Goal: Task Accomplishment & Management: Manage account settings

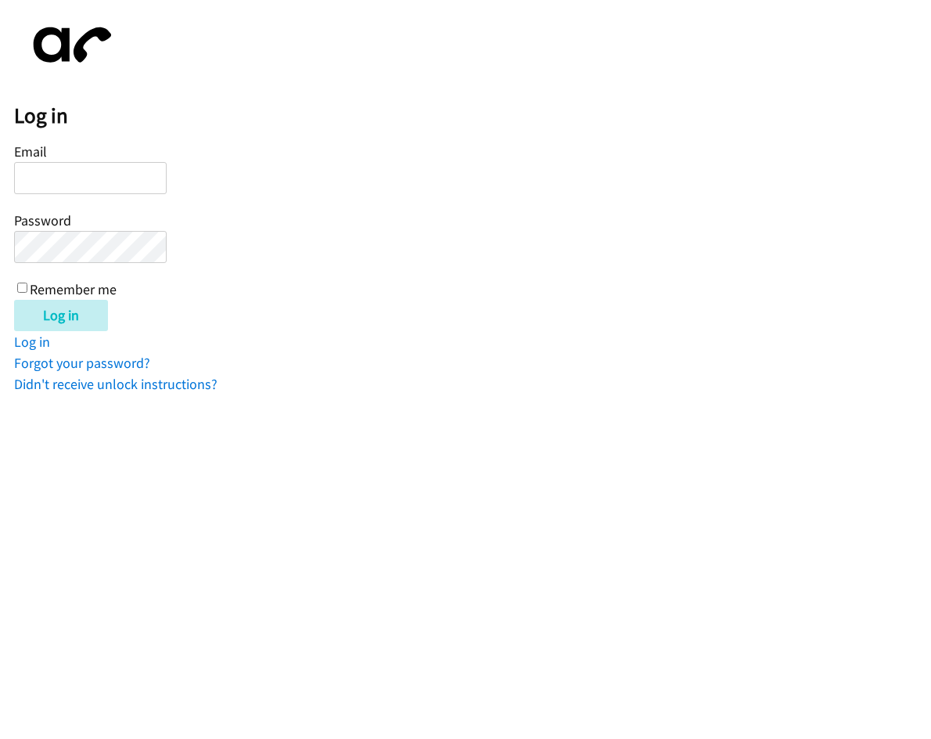
click at [110, 174] on input "Email" at bounding box center [90, 178] width 153 height 32
type input "[EMAIL_ADDRESS][DOMAIN_NAME]"
click at [14, 300] on input "Log in" at bounding box center [61, 315] width 94 height 31
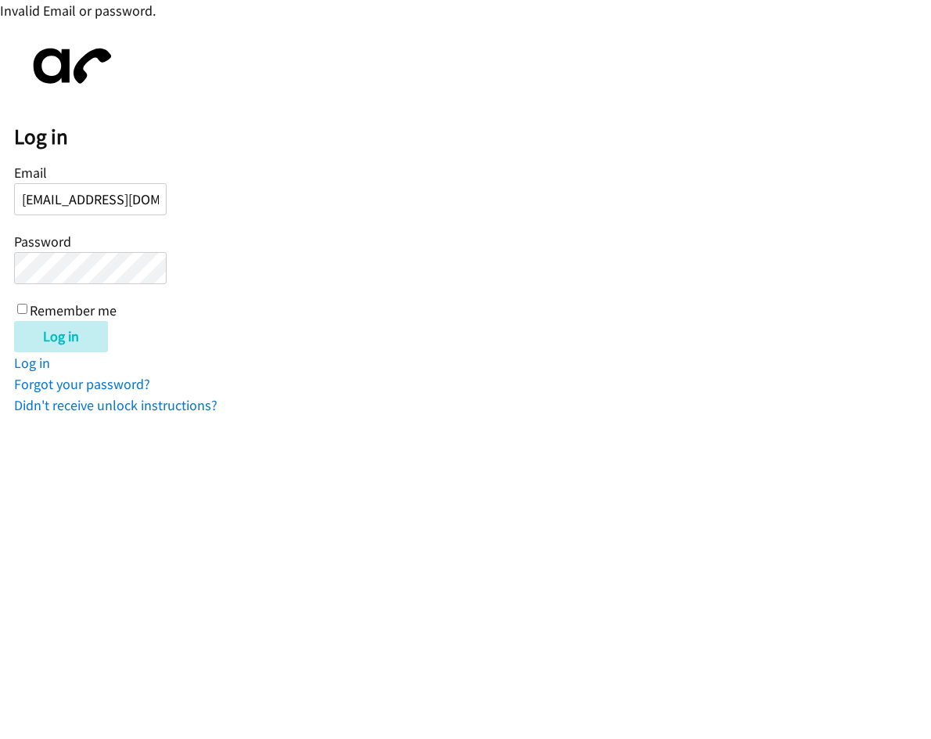
drag, startPoint x: 96, startPoint y: 205, endPoint x: 84, endPoint y: 201, distance: 13.1
click at [95, 204] on input "[EMAIL_ADDRESS][DOMAIN_NAME]" at bounding box center [90, 199] width 153 height 32
click at [63, 200] on input "[EMAIL_ADDRESS][DOMAIN_NAME]" at bounding box center [90, 199] width 153 height 32
click at [110, 200] on input "[EMAIL_ADDRESS][DOMAIN_NAME]" at bounding box center [90, 199] width 153 height 32
click at [153, 201] on input "[EMAIL_ADDRESS][DOMAIN_NAME]" at bounding box center [90, 199] width 153 height 32
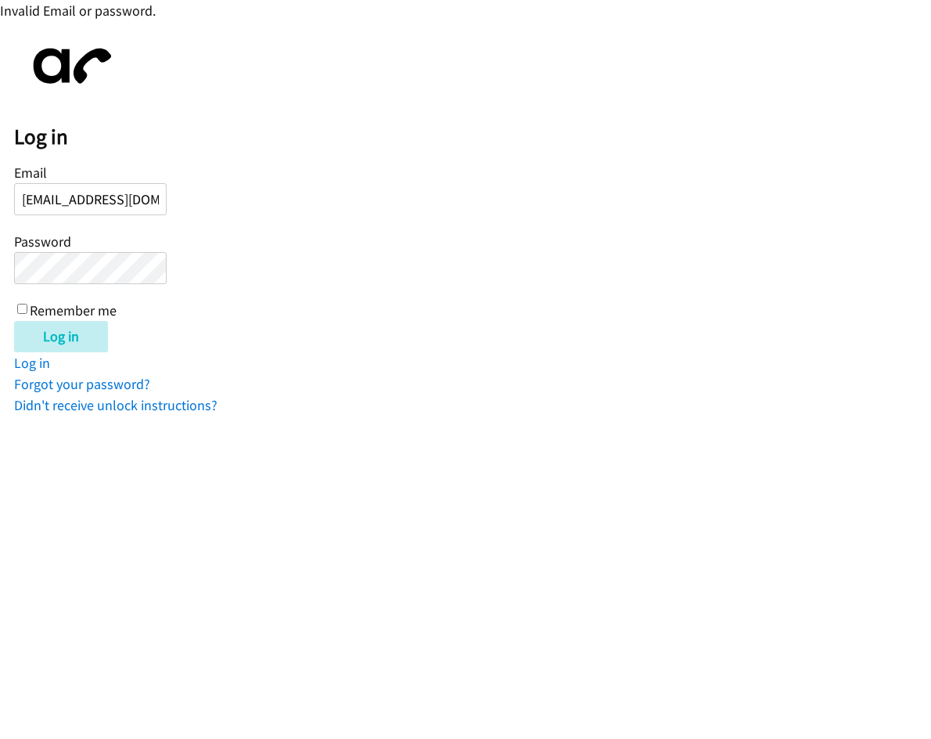
click at [14, 321] on input "Log in" at bounding box center [61, 336] width 94 height 31
click at [92, 206] on input "[EMAIL_ADDRESS][DOMAIN_NAME]" at bounding box center [90, 199] width 153 height 32
click at [115, 196] on input "[EMAIL_ADDRESS][DOMAIN_NAME]" at bounding box center [90, 199] width 153 height 32
click at [59, 195] on input "[EMAIL_ADDRESS][DOMAIN_NAME]" at bounding box center [90, 199] width 153 height 32
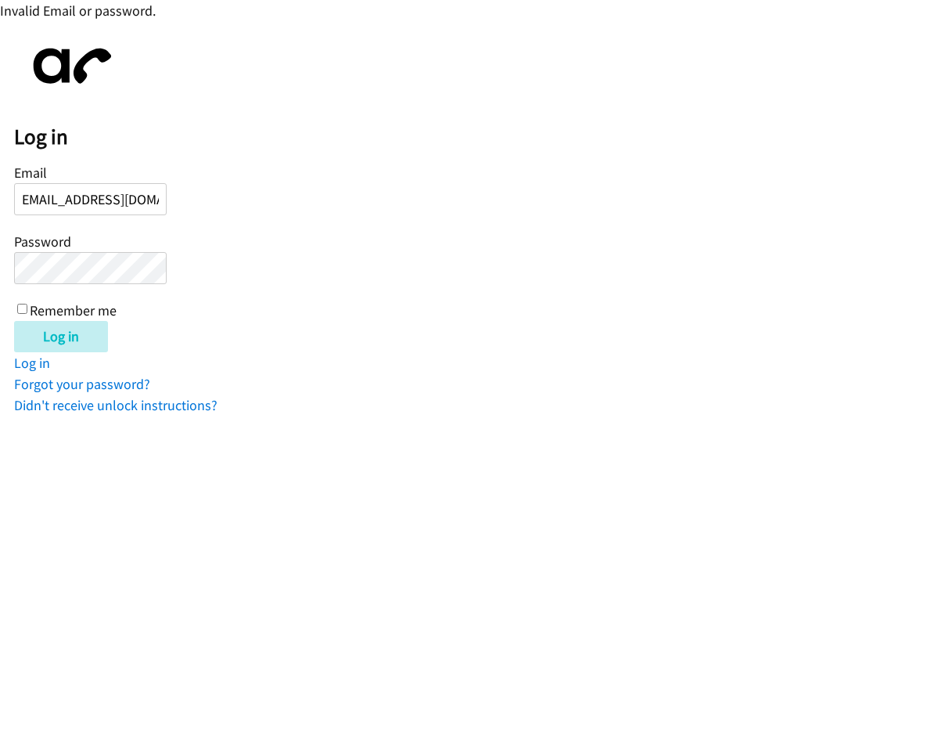
type input "[EMAIL_ADDRESS][DOMAIN_NAME]"
click at [14, 321] on input "Log in" at bounding box center [61, 336] width 94 height 31
